Goal: Task Accomplishment & Management: Use online tool/utility

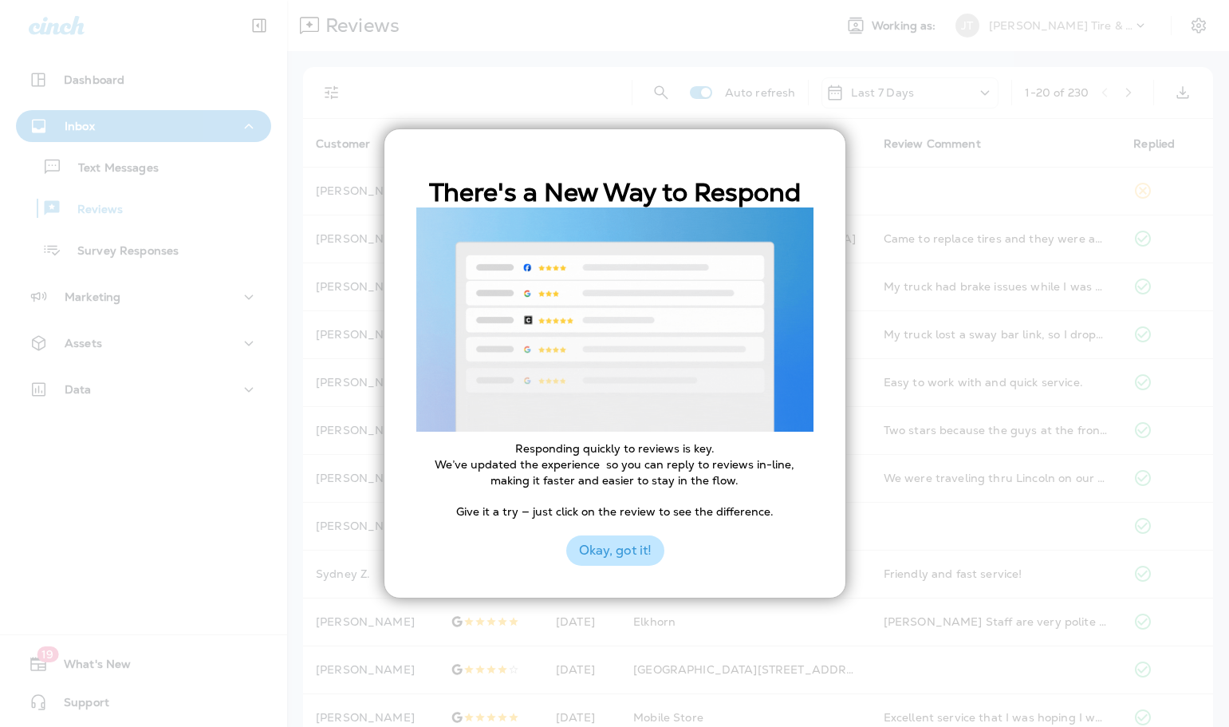
click at [604, 556] on button "Okay, got it!" at bounding box center [615, 550] width 98 height 30
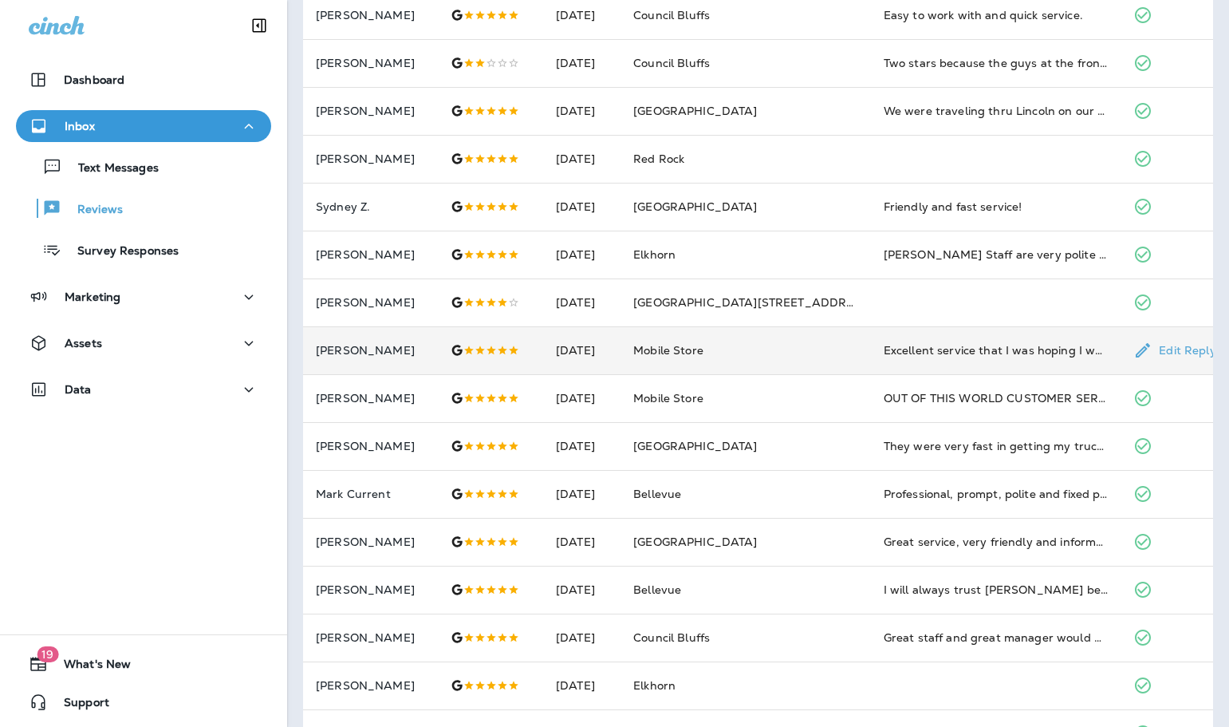
scroll to position [414, 0]
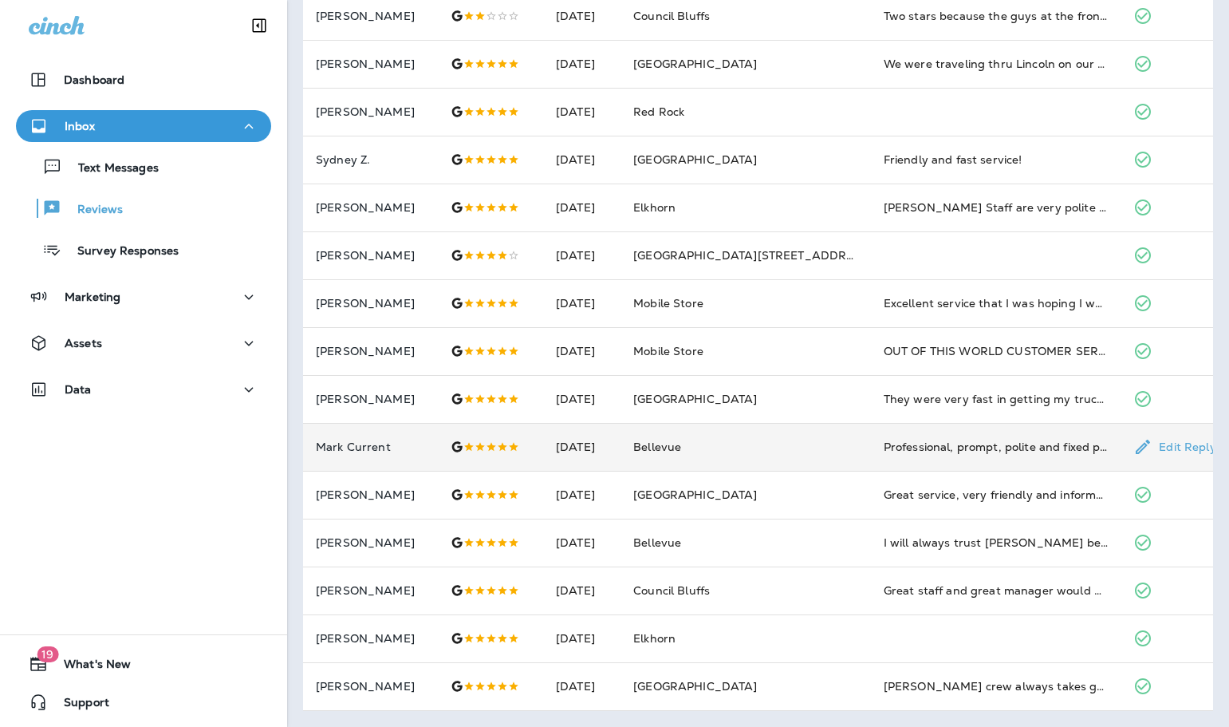
click at [897, 444] on div "Professional, prompt, polite and fixed problem" at bounding box center [996, 447] width 225 height 16
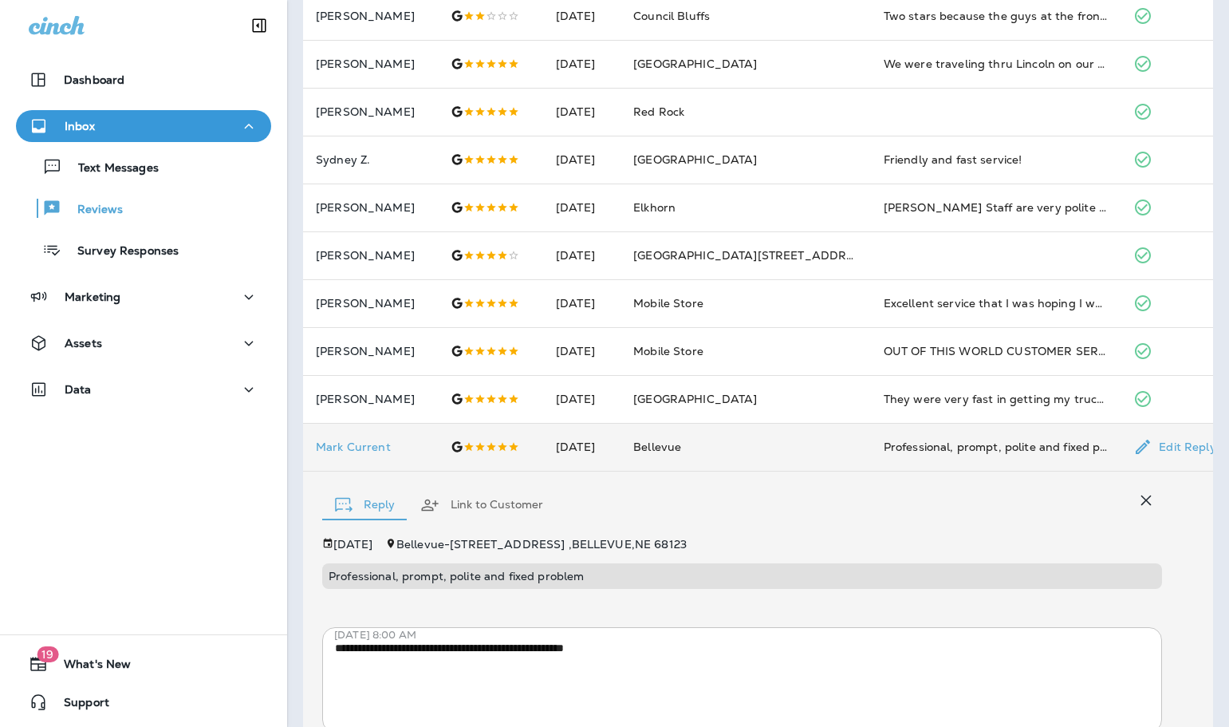
scroll to position [539, 0]
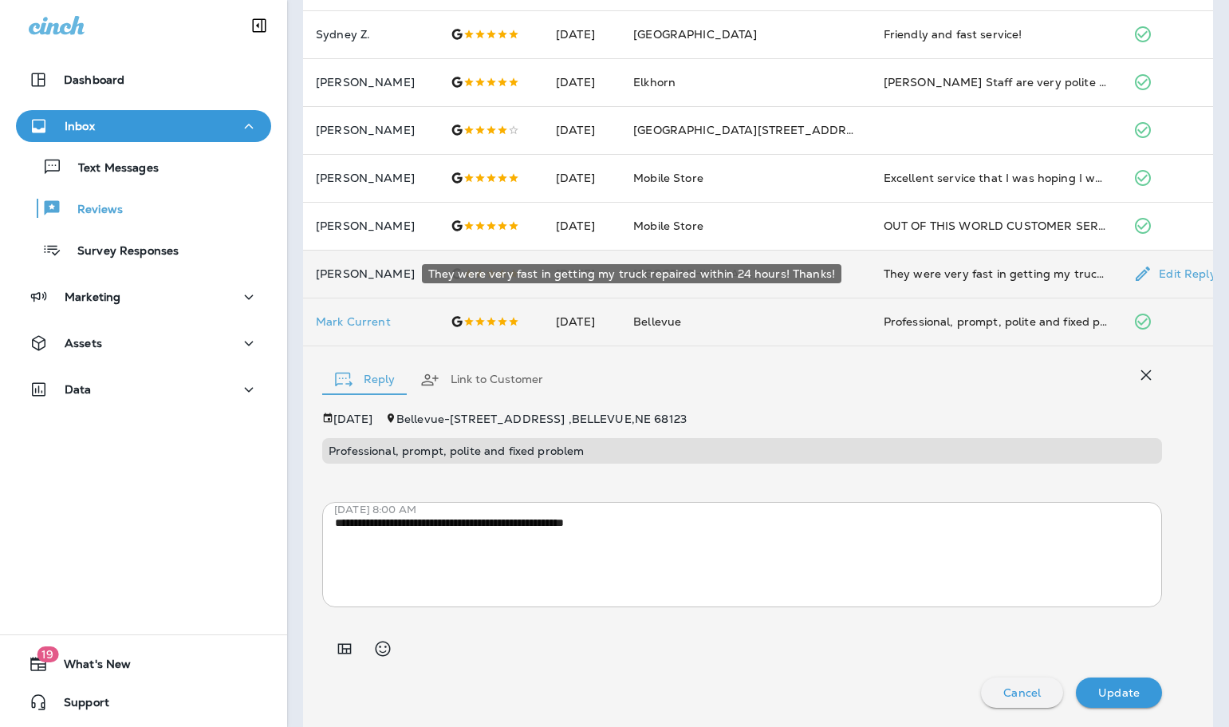
click at [892, 278] on div "They were very fast in getting my truck repaired within 24 hours! Thanks!" at bounding box center [996, 274] width 225 height 16
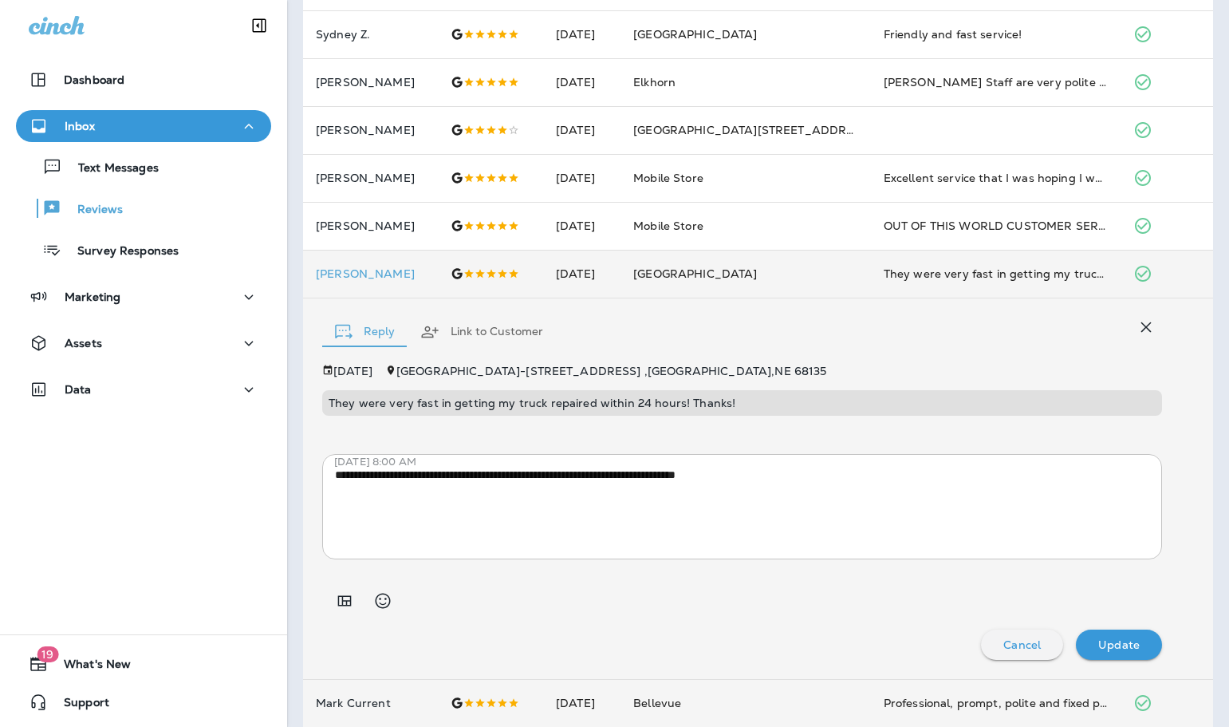
click at [1133, 314] on button "button" at bounding box center [1146, 327] width 32 height 32
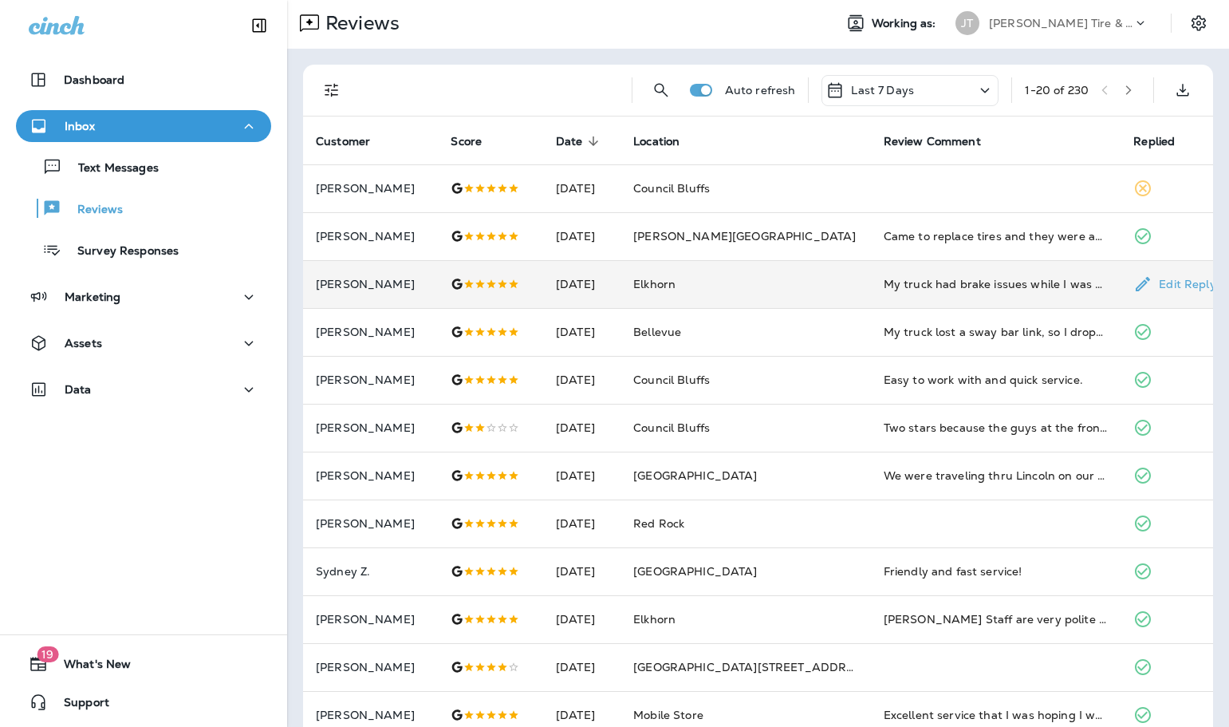
scroll to position [0, 0]
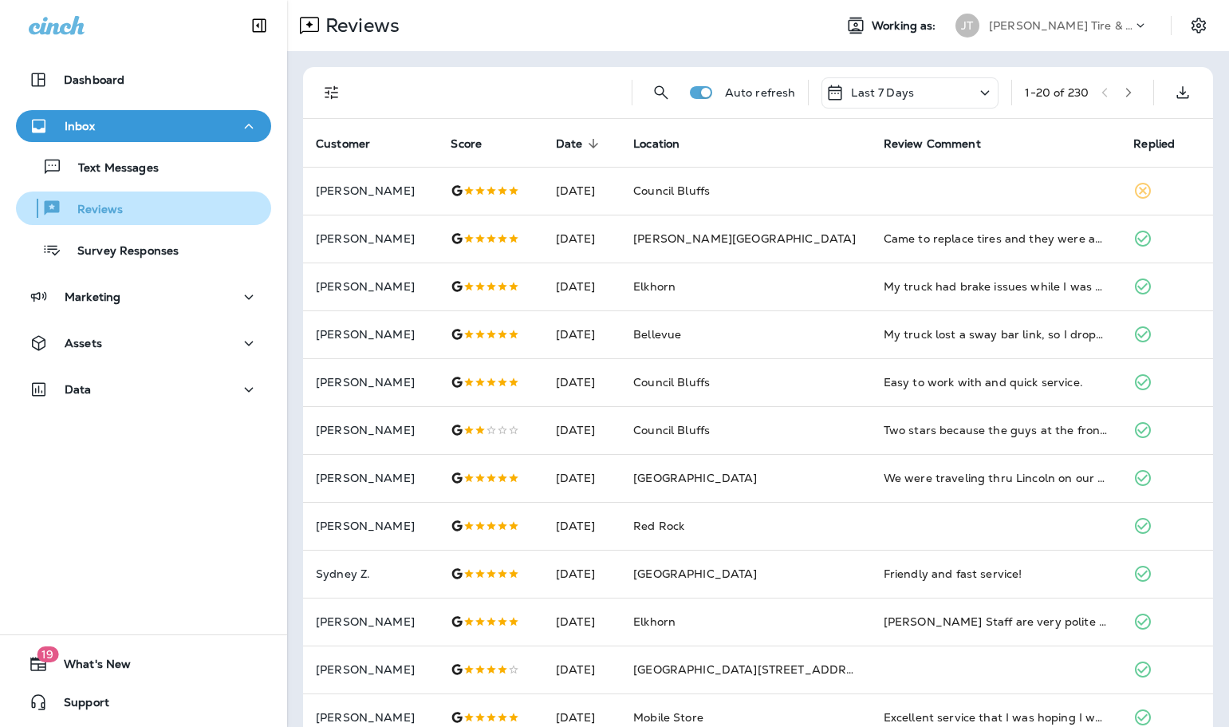
click at [102, 211] on p "Reviews" at bounding box center [91, 210] width 61 height 15
